Goal: Information Seeking & Learning: Find specific fact

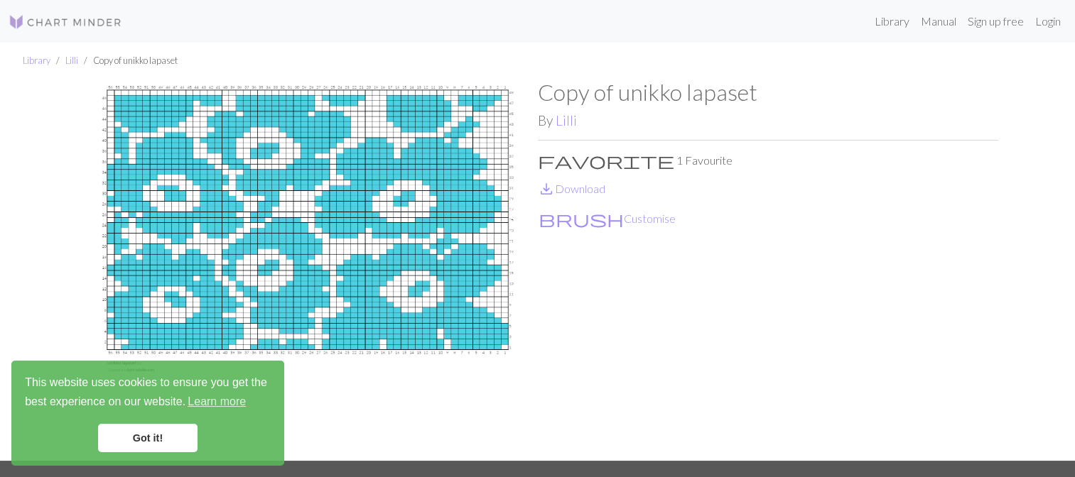
click at [483, 20] on div "Library Manual Sign up free Login" at bounding box center [600, 21] width 933 height 28
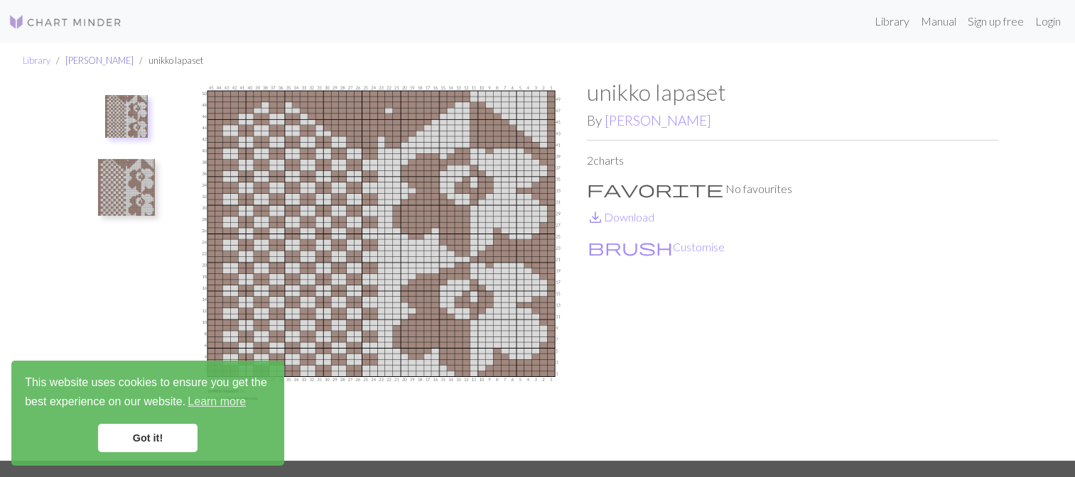
click at [79, 63] on link "[PERSON_NAME]" at bounding box center [99, 60] width 68 height 11
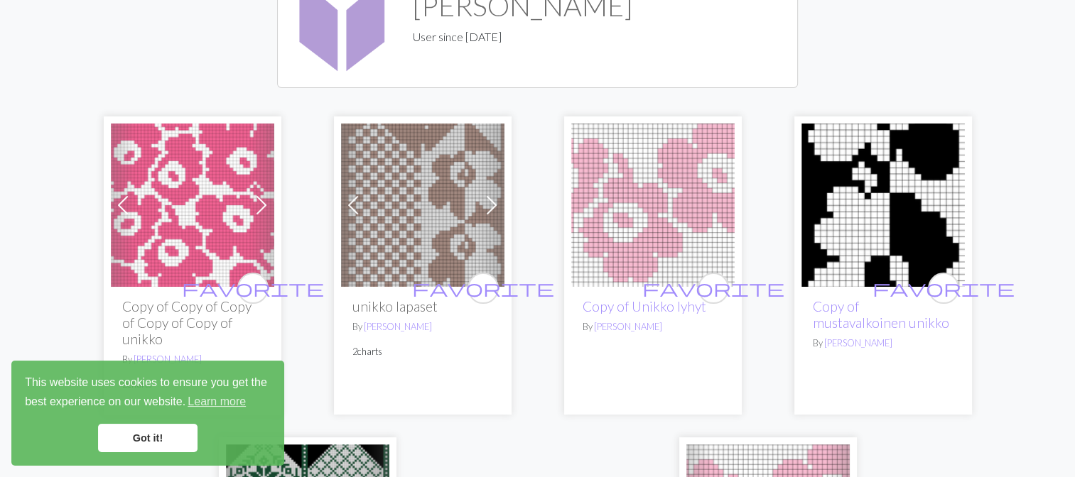
scroll to position [142, 0]
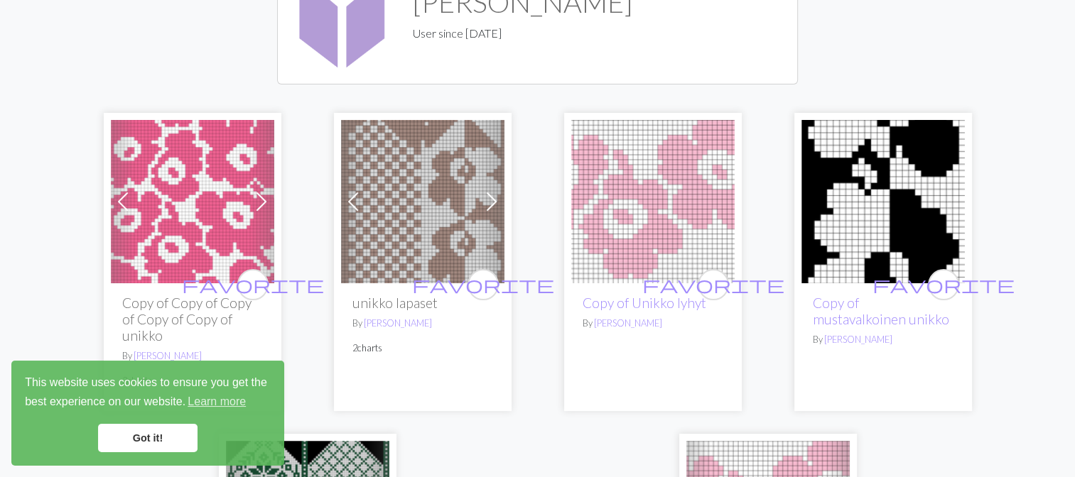
click at [878, 207] on img at bounding box center [882, 201] width 163 height 163
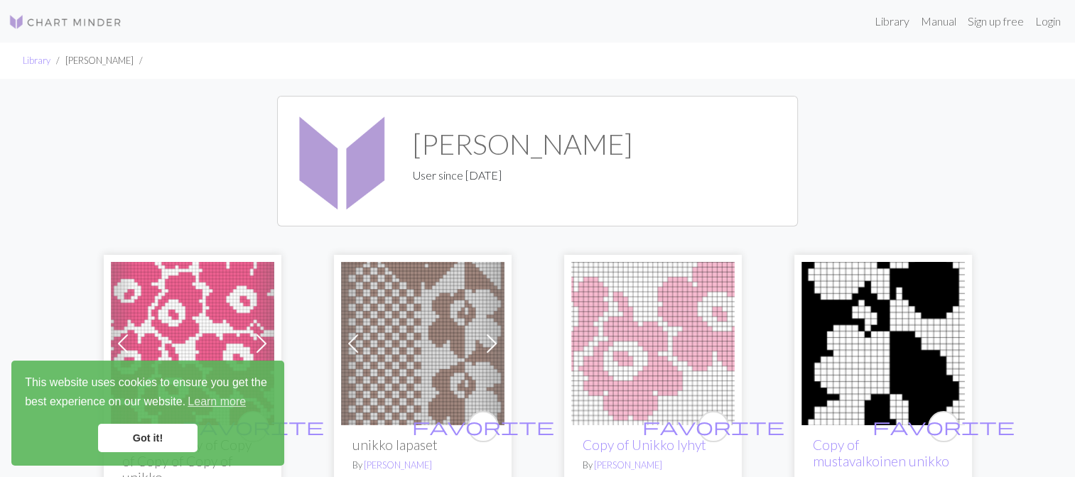
click at [31, 67] on li "Library" at bounding box center [37, 60] width 28 height 13
click at [32, 60] on link "Library" at bounding box center [37, 60] width 28 height 11
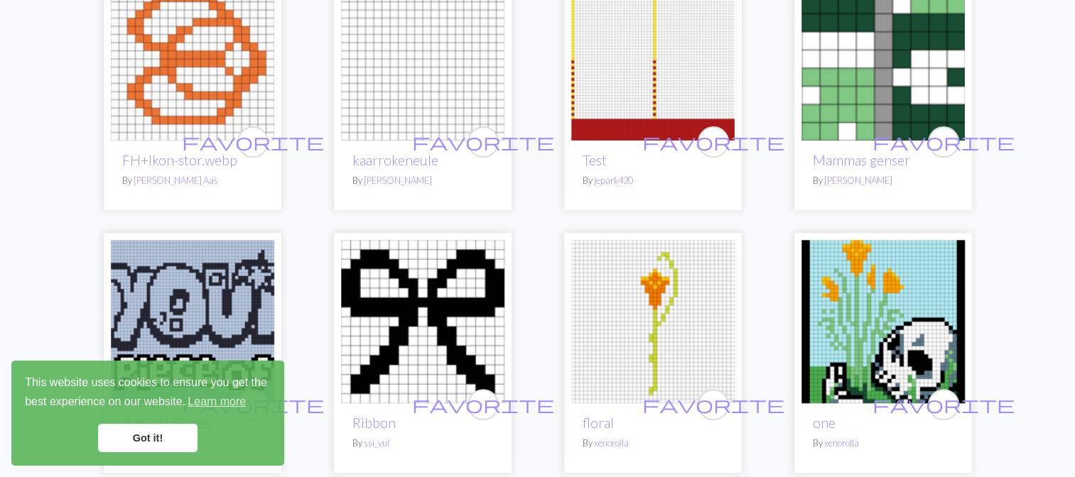
scroll to position [710, 0]
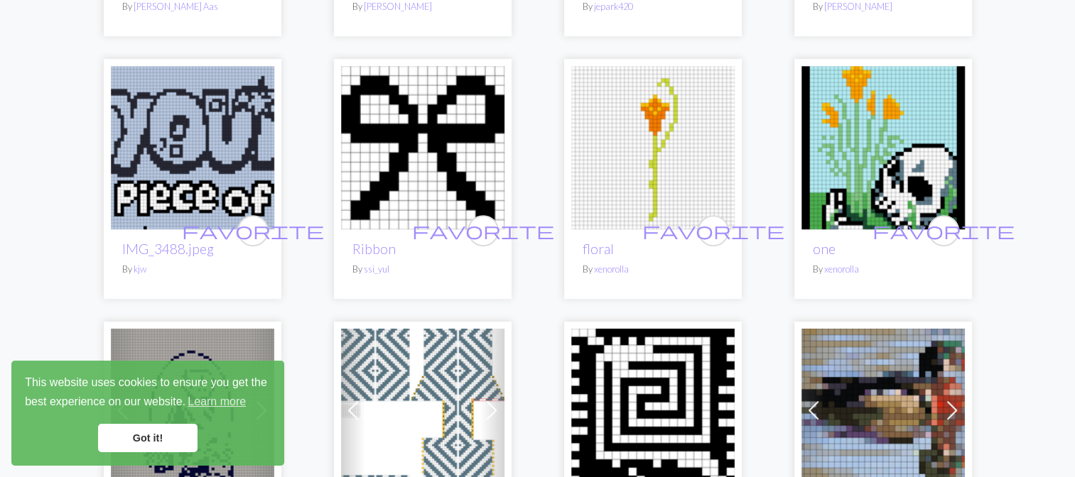
click at [178, 122] on img at bounding box center [192, 147] width 163 height 163
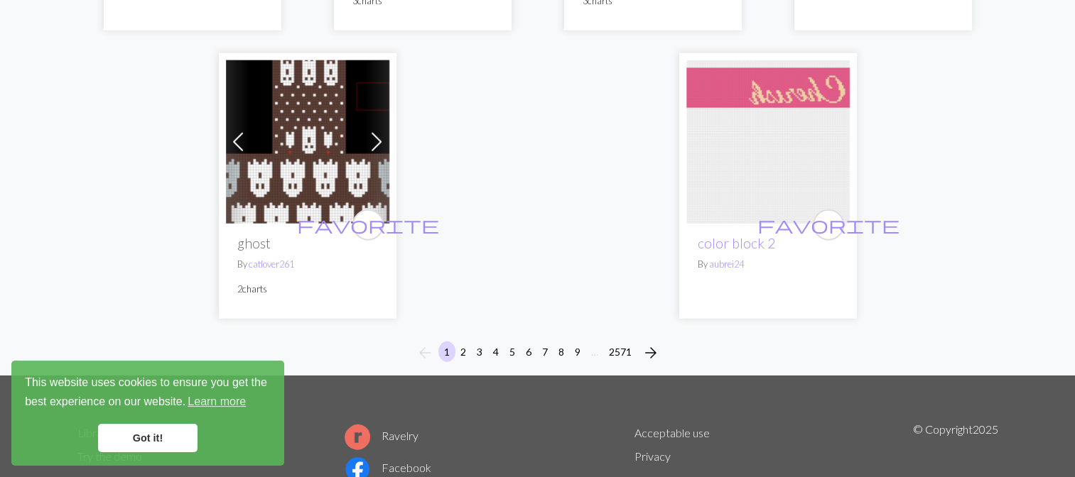
scroll to position [3623, 0]
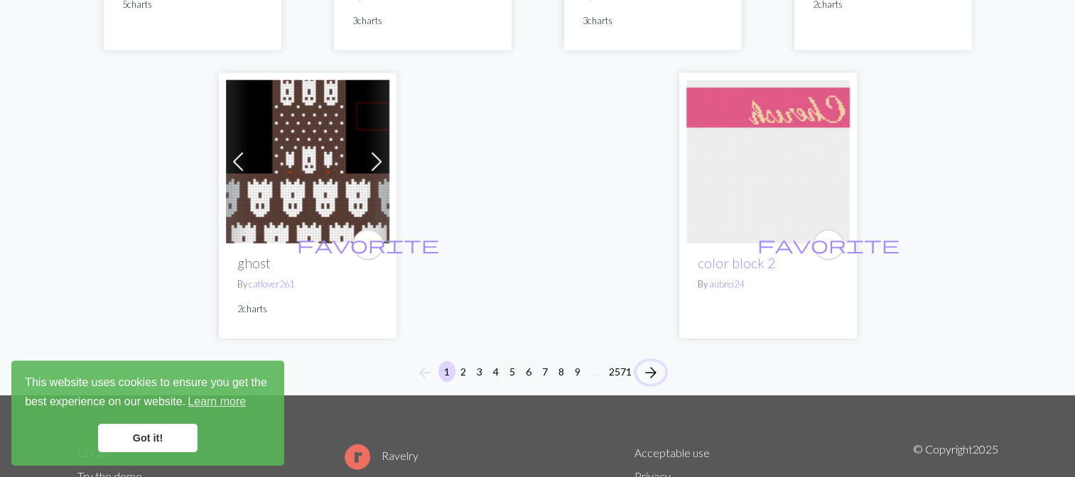
click at [656, 375] on span "arrow_forward" at bounding box center [650, 373] width 17 height 20
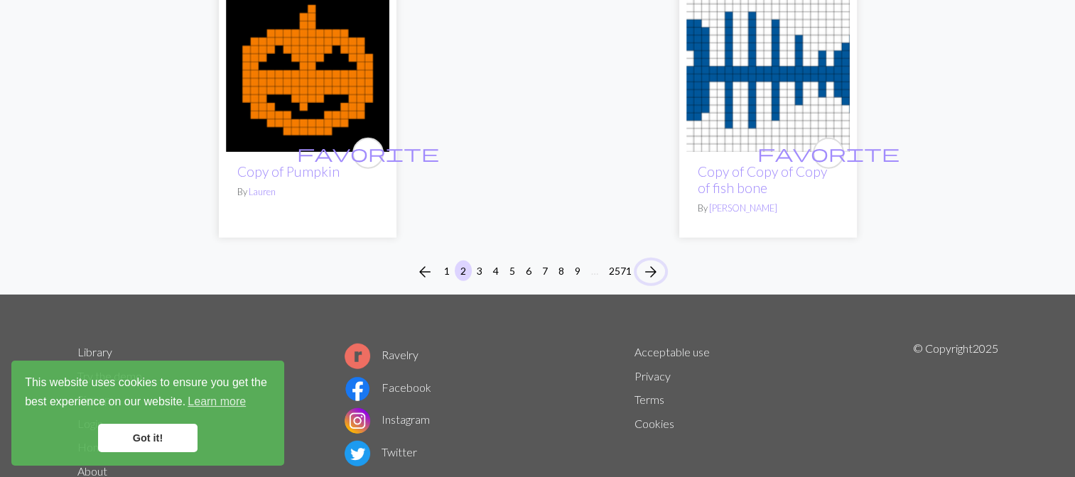
scroll to position [3766, 0]
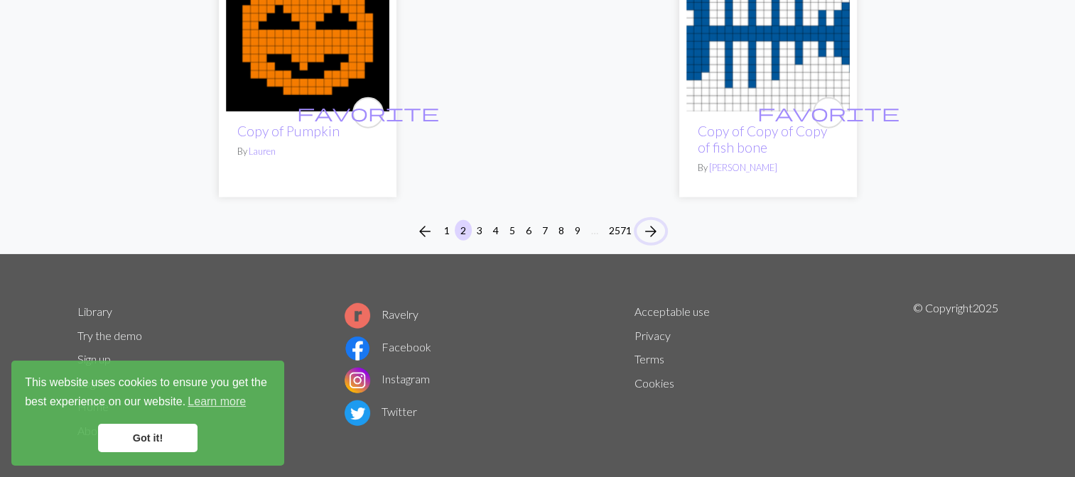
click at [652, 239] on span "arrow_forward" at bounding box center [650, 232] width 17 height 20
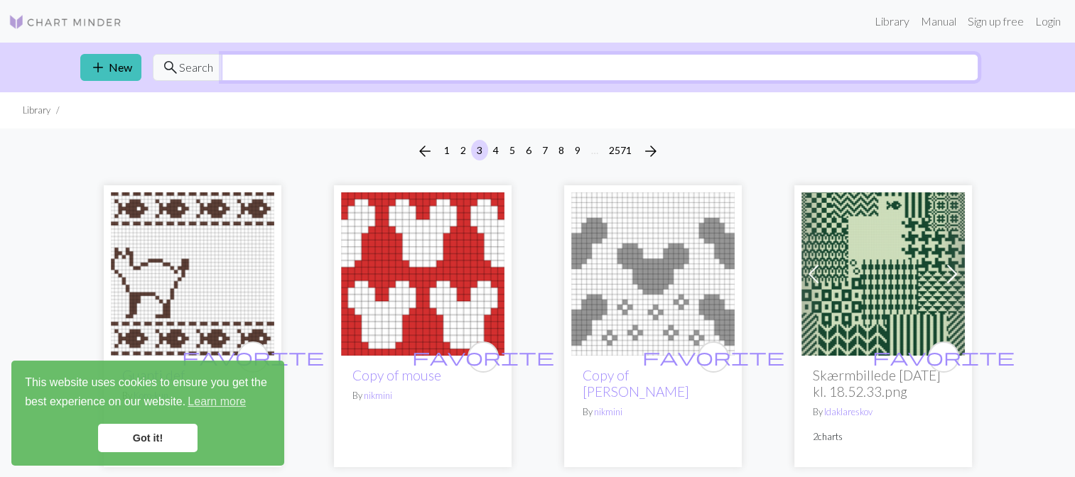
click at [279, 66] on input "text" at bounding box center [600, 67] width 757 height 27
type input "disney"
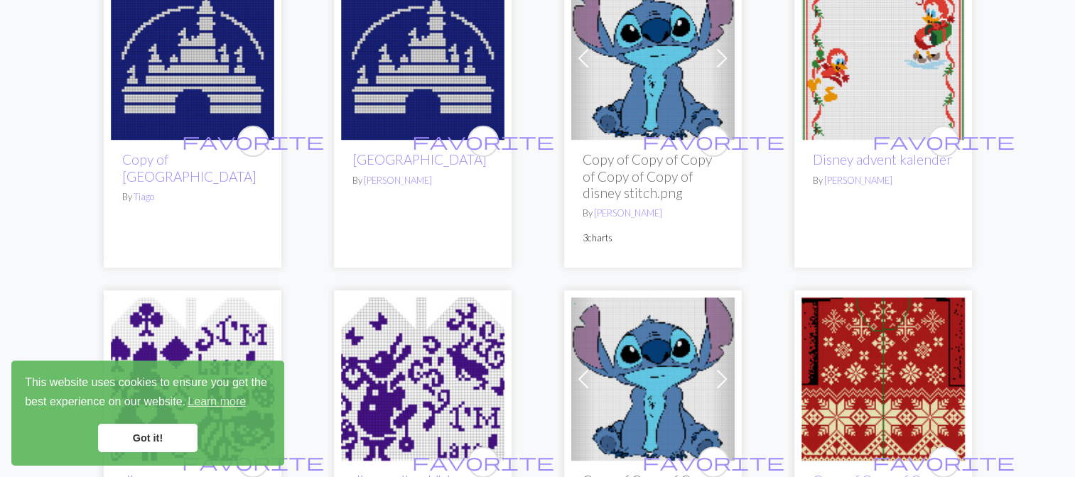
scroll to position [782, 0]
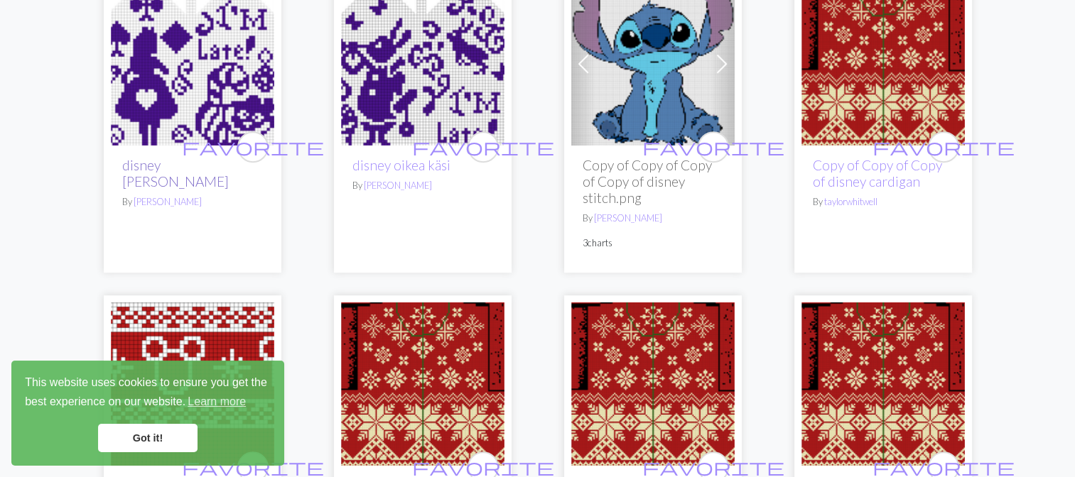
click at [166, 157] on link "disney [PERSON_NAME]" at bounding box center [175, 173] width 107 height 33
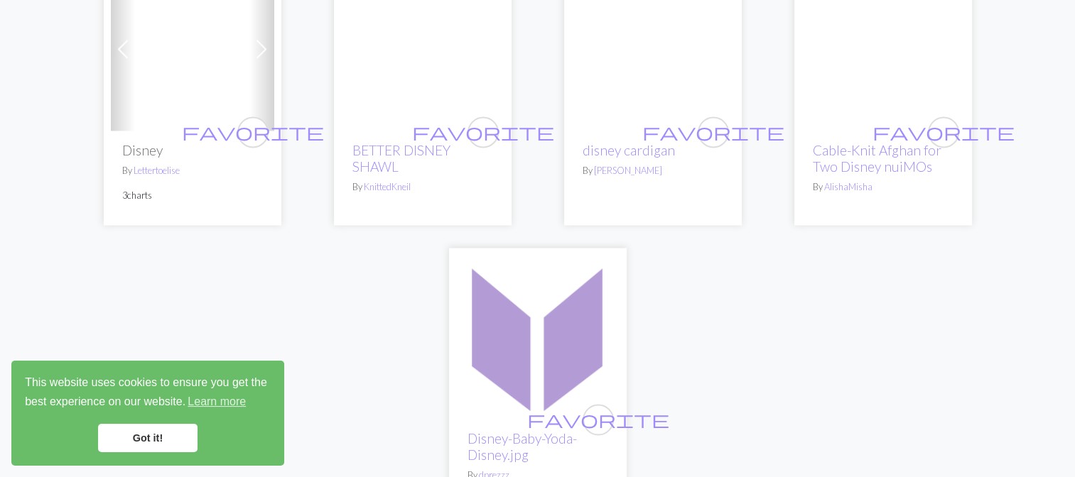
scroll to position [2416, 0]
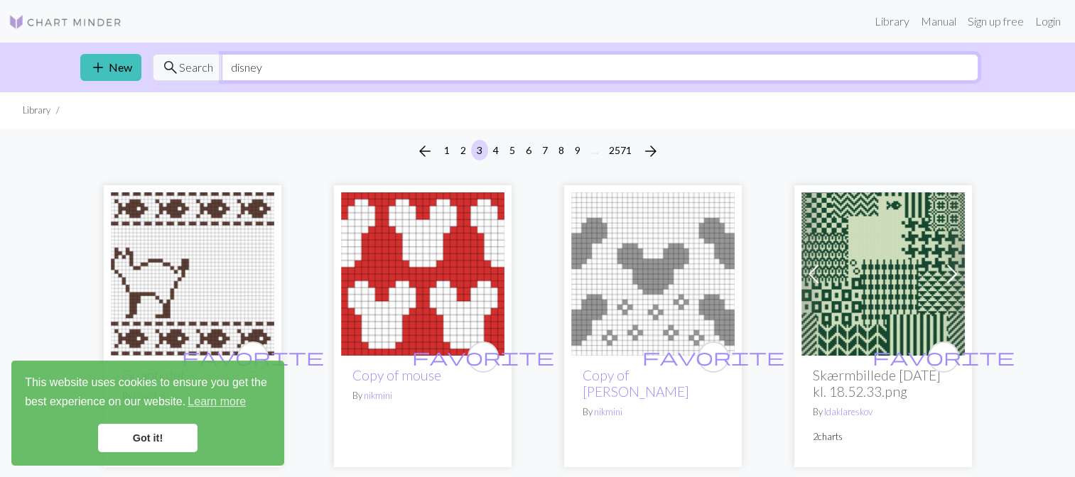
click at [308, 75] on input "disney" at bounding box center [600, 67] width 757 height 27
click at [362, 70] on input "disney" at bounding box center [600, 67] width 757 height 27
type input "d"
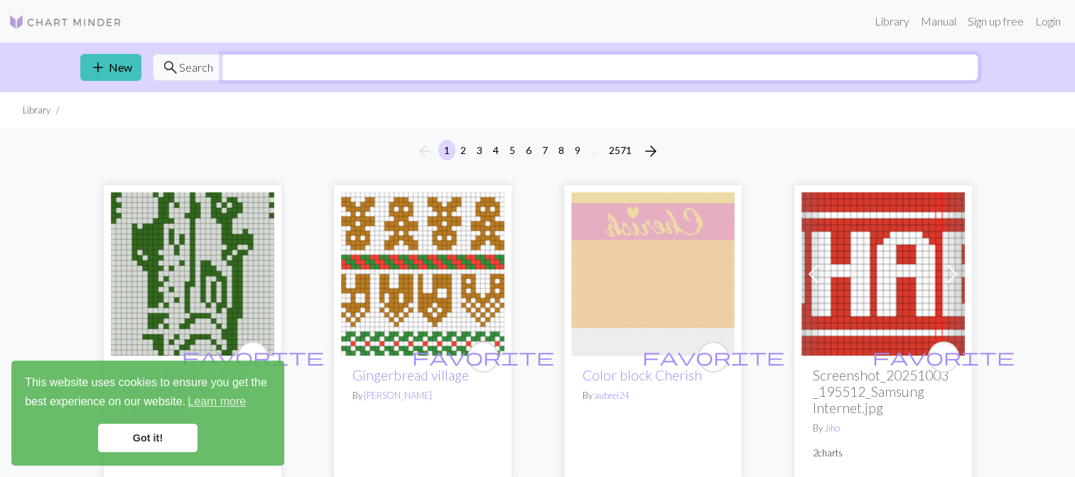
click at [258, 71] on input "text" at bounding box center [600, 67] width 757 height 27
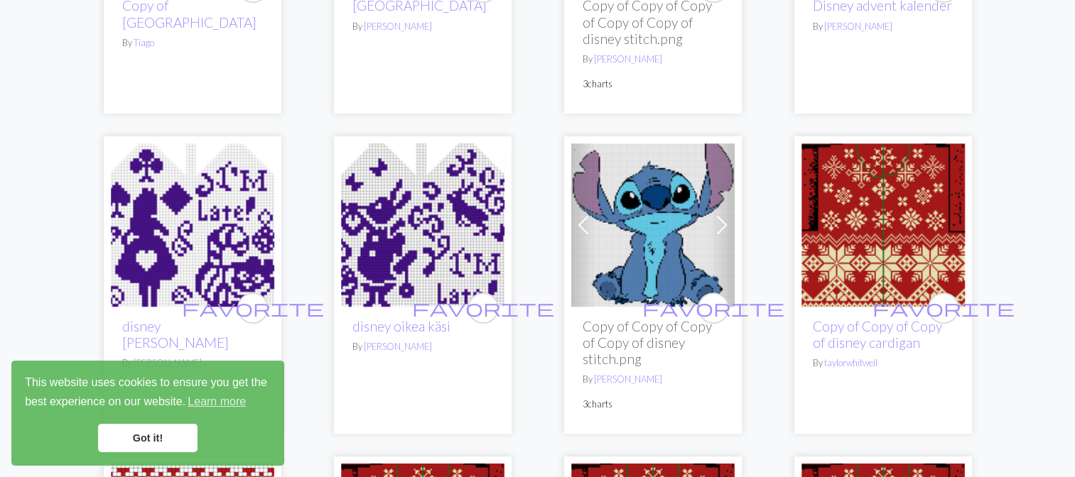
scroll to position [782, 0]
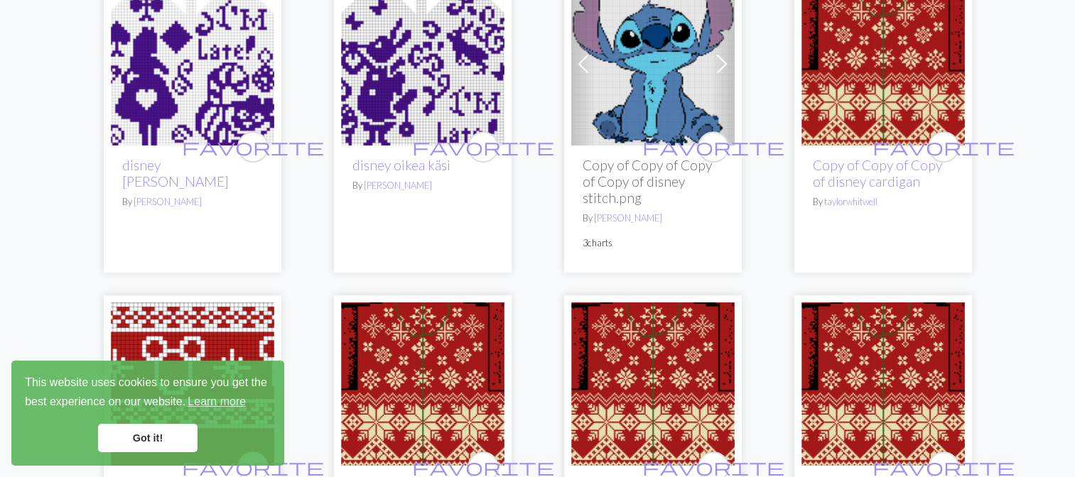
type input "disney"
click at [411, 75] on img at bounding box center [422, 63] width 163 height 163
